Goal: Go to known website: Access a specific website the user already knows

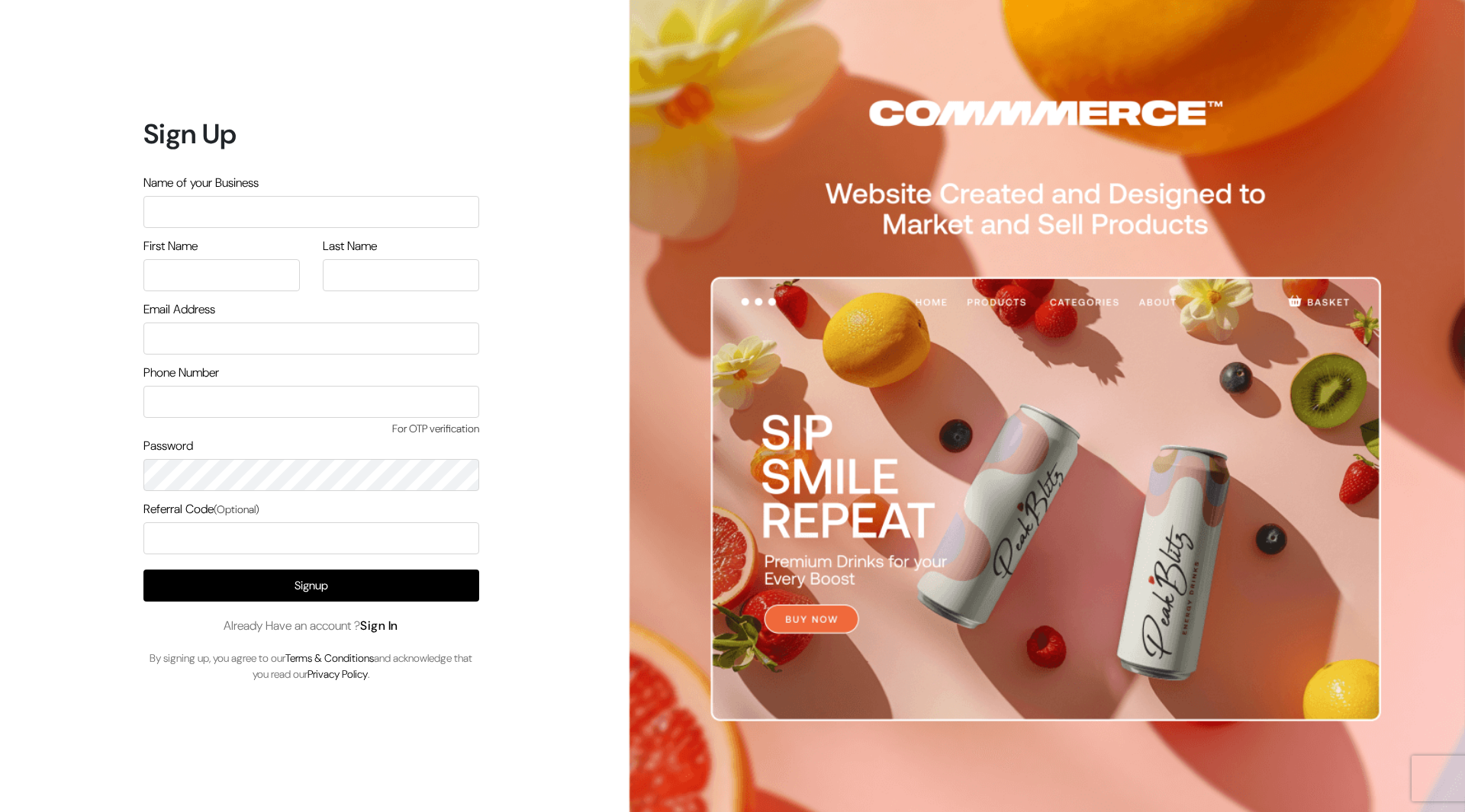
click at [395, 632] on link "Sign In" at bounding box center [379, 625] width 38 height 16
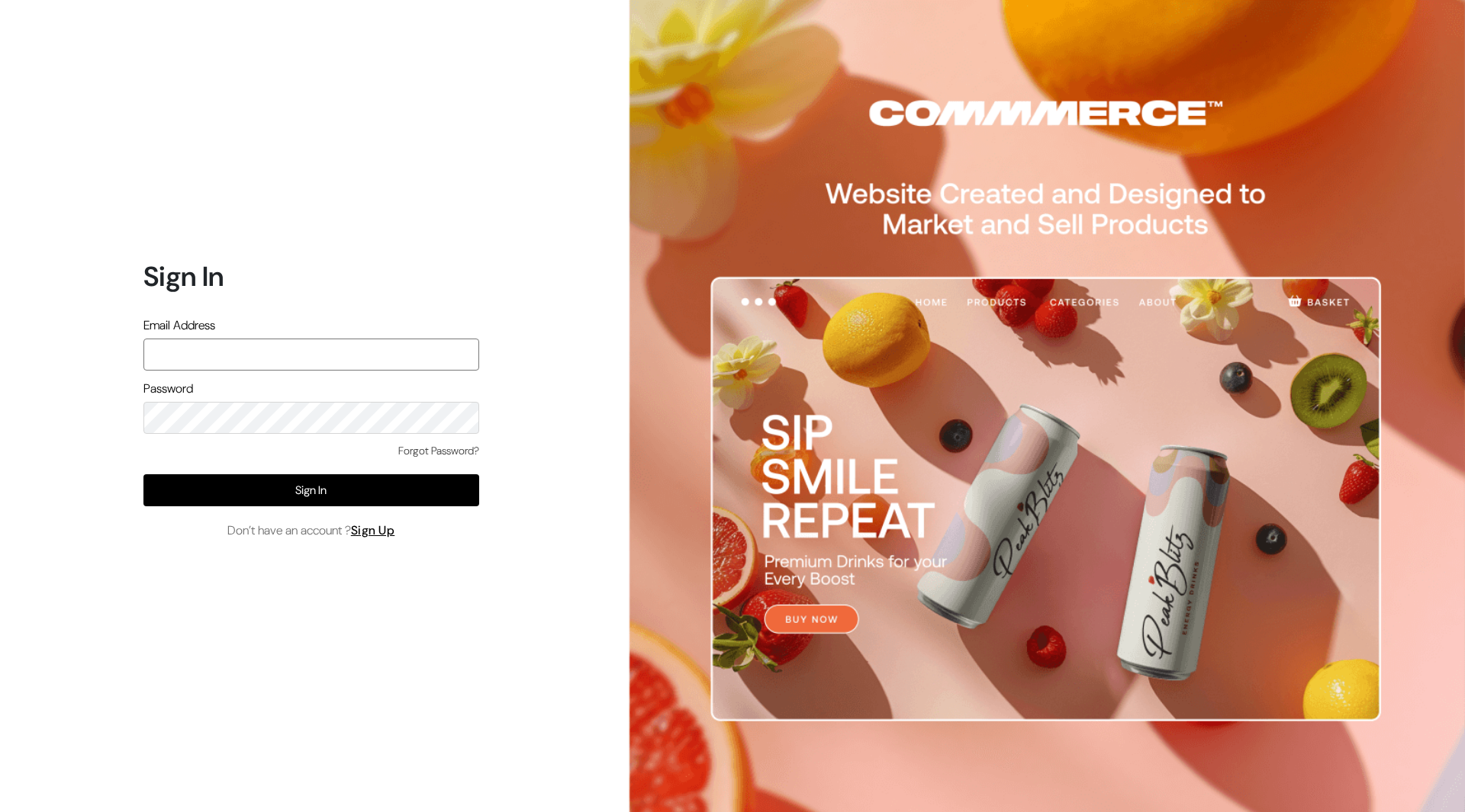
type input "mayank@commmerce.com"
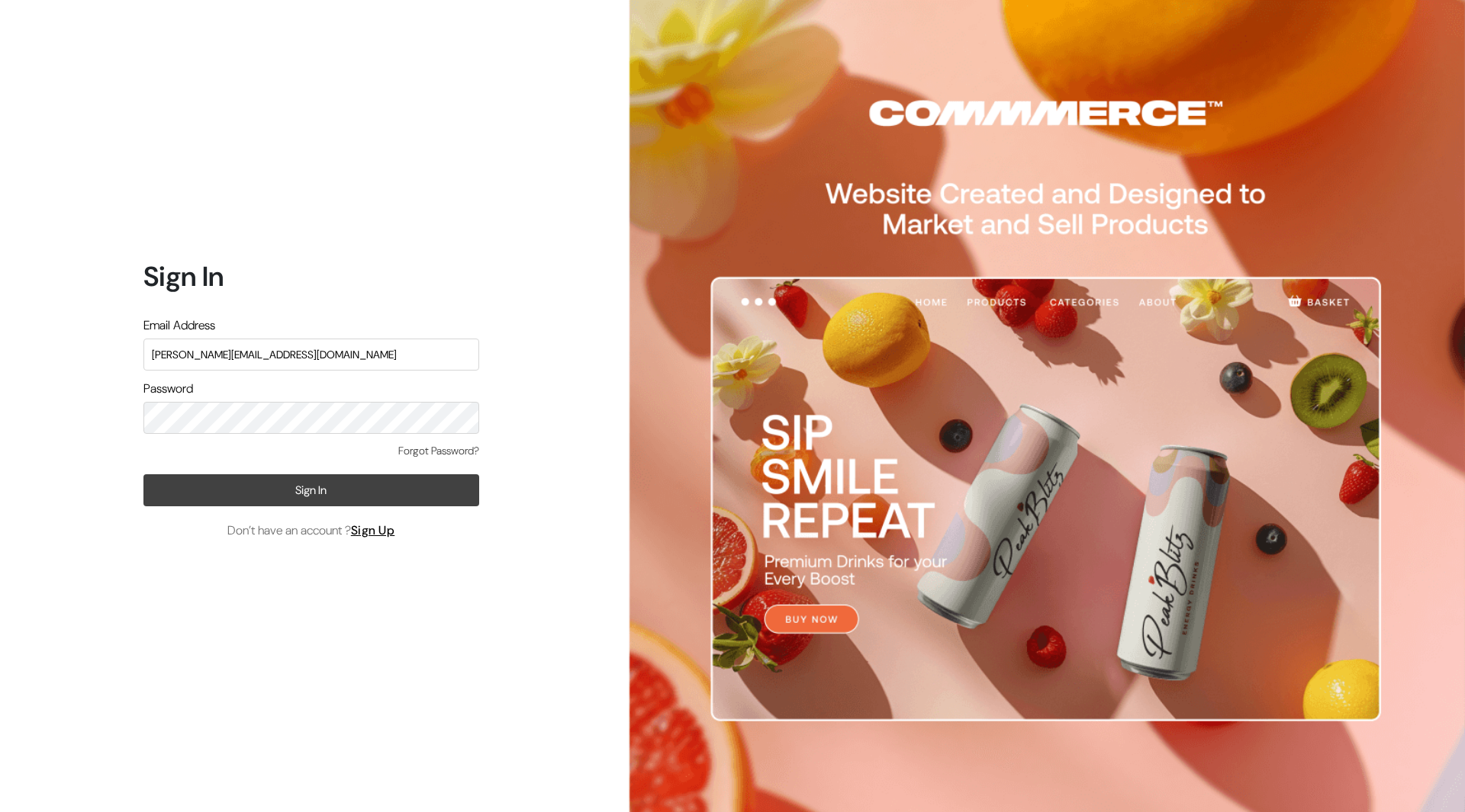
click at [317, 482] on button "Sign In" at bounding box center [311, 490] width 335 height 32
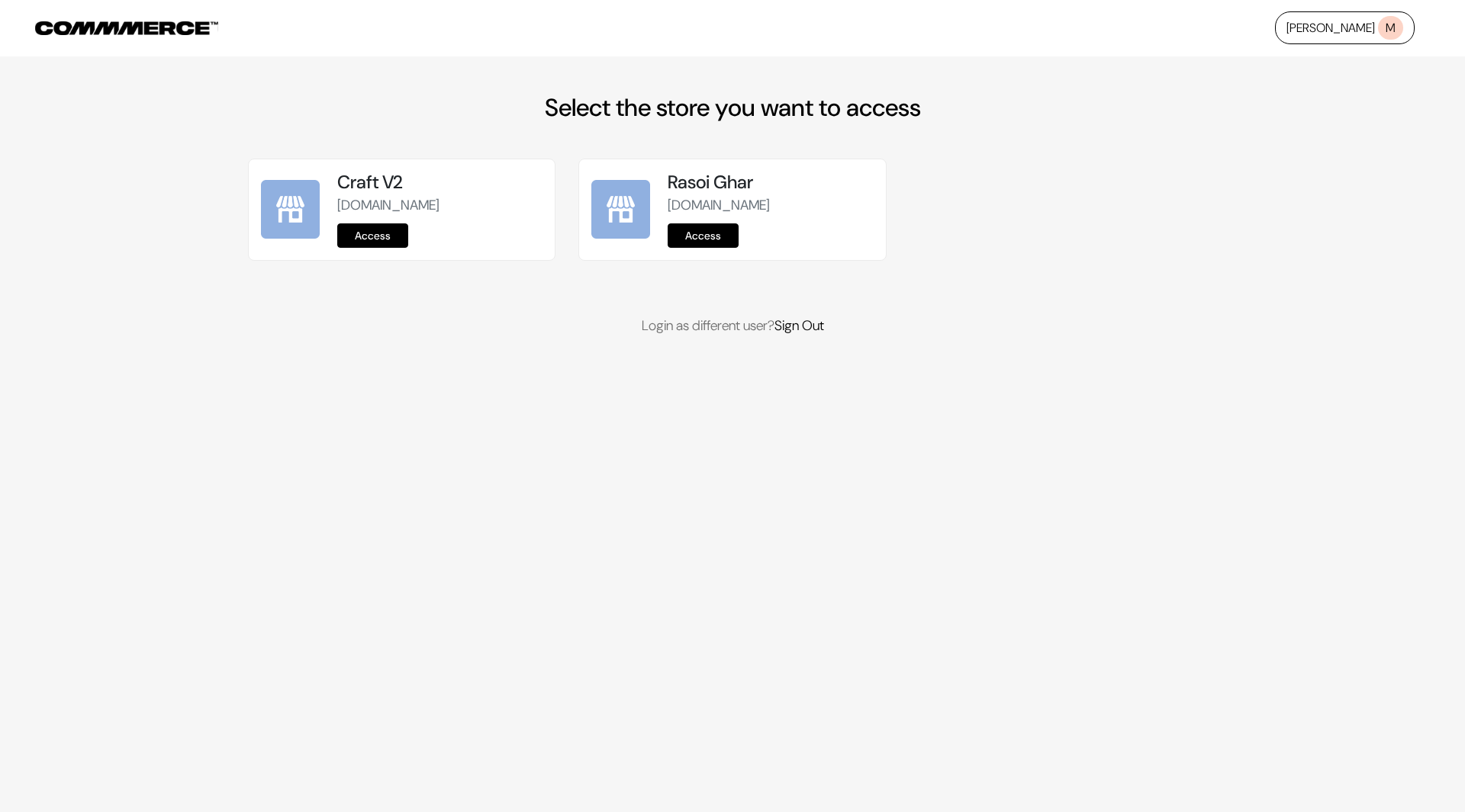
click at [378, 230] on link "Access" at bounding box center [373, 236] width 71 height 24
click at [383, 242] on link "Access" at bounding box center [373, 236] width 71 height 24
